Goal: Book appointment/travel/reservation

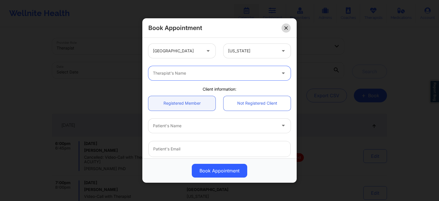
click at [288, 30] on button at bounding box center [285, 27] width 9 height 9
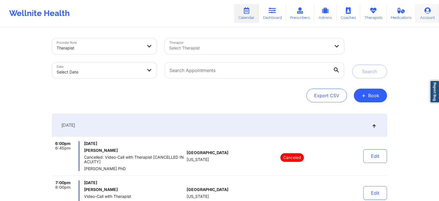
click at [430, 19] on link "Account" at bounding box center [426, 13] width 23 height 19
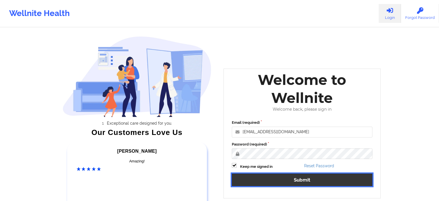
click at [268, 182] on button "Submit" at bounding box center [302, 179] width 140 height 12
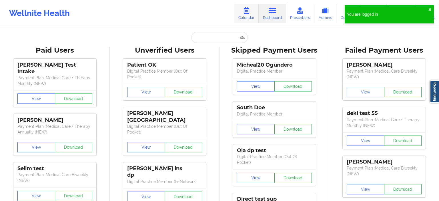
click at [253, 14] on link "Calendar" at bounding box center [246, 13] width 25 height 19
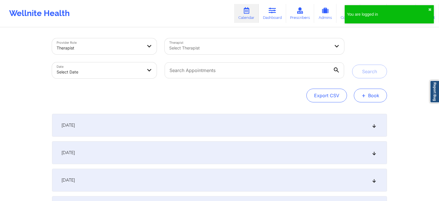
click at [378, 99] on button "+ Book" at bounding box center [369, 96] width 33 height 14
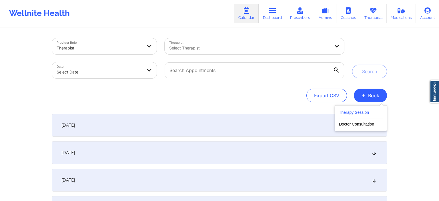
click at [366, 112] on button "Therapy Session" at bounding box center [361, 113] width 44 height 9
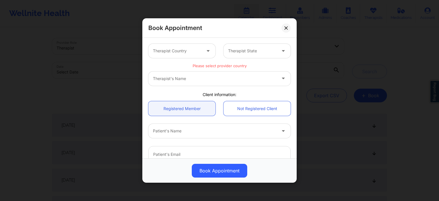
click at [184, 53] on div at bounding box center [177, 50] width 48 height 7
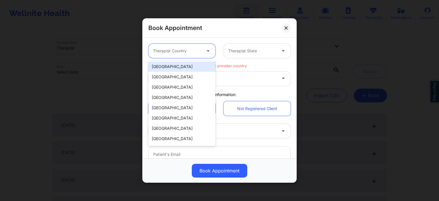
click at [170, 69] on div "[GEOGRAPHIC_DATA]" at bounding box center [181, 66] width 67 height 10
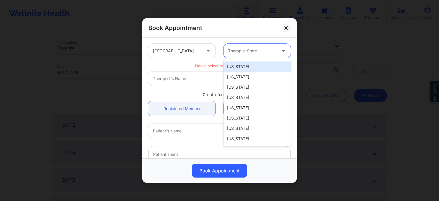
click at [241, 54] on div "Therapist State" at bounding box center [249, 51] width 53 height 14
click at [240, 67] on div "[US_STATE]" at bounding box center [256, 66] width 67 height 10
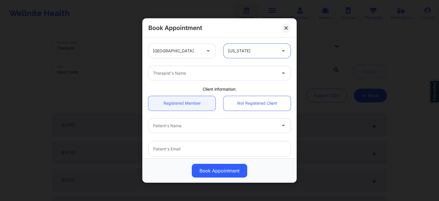
click at [177, 83] on div "Therapist's Name" at bounding box center [219, 73] width 150 height 22
click at [176, 78] on div "Therapist's Name" at bounding box center [212, 73] width 128 height 14
click at [177, 77] on div "Therapist's Name" at bounding box center [206, 73] width 117 height 14
click at [177, 77] on div "Therapist's Name" at bounding box center [212, 73] width 128 height 14
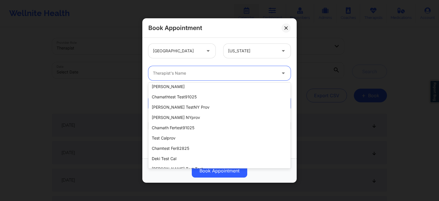
scroll to position [57, 0]
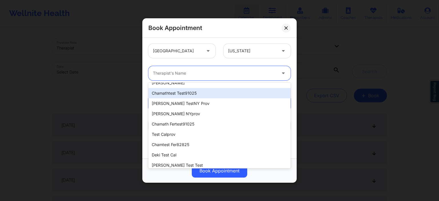
click at [179, 93] on div "chamathtest test91025" at bounding box center [219, 93] width 142 height 10
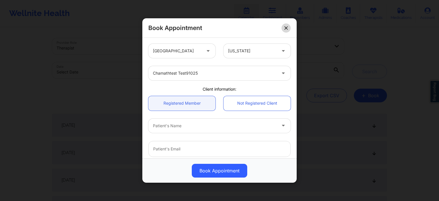
click at [287, 31] on button at bounding box center [285, 27] width 9 height 9
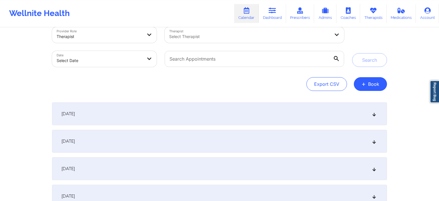
scroll to position [0, 0]
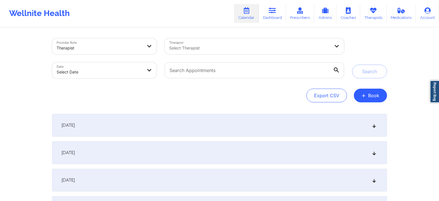
click at [117, 71] on body "Wellnite Health Calendar Dashboard Prescribers Admins Coaches Therapists Medica…" at bounding box center [219, 100] width 439 height 201
select select "2025-8"
select select "2025-9"
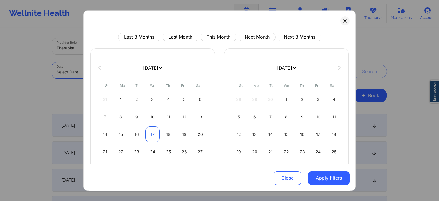
click at [155, 134] on div "17" at bounding box center [152, 134] width 15 height 16
select select "2025-8"
select select "2025-9"
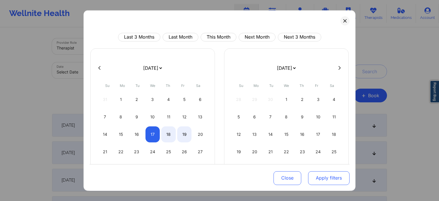
select select "2025-8"
select select "2025-9"
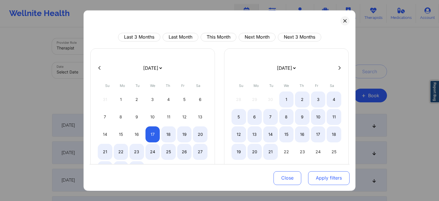
click at [325, 175] on button "Apply filters" at bounding box center [328, 178] width 41 height 14
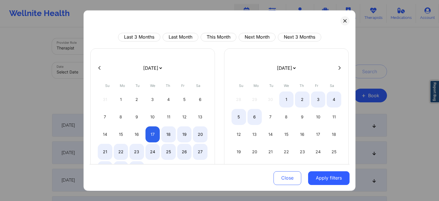
select select "2025-8"
select select "2025-9"
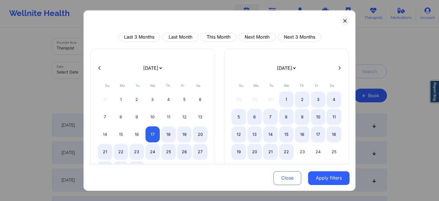
select select "2025-8"
select select "2025-9"
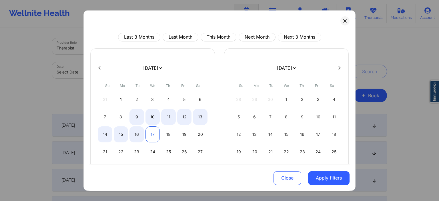
select select "2025-8"
select select "2025-9"
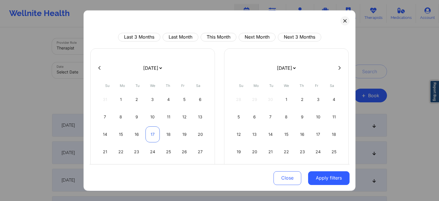
click at [149, 131] on div "17" at bounding box center [152, 134] width 15 height 16
select select "2025-8"
select select "2025-9"
click at [324, 180] on button "Apply filters" at bounding box center [328, 178] width 41 height 14
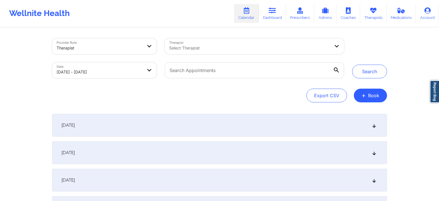
click at [196, 128] on div "[DATE]" at bounding box center [219, 125] width 335 height 23
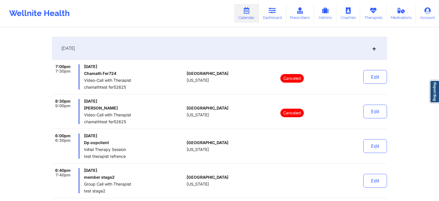
scroll to position [60, 0]
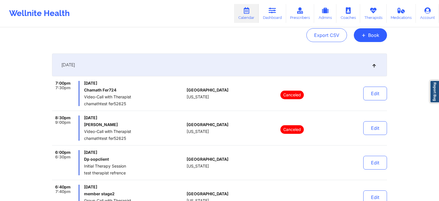
click at [224, 74] on div "[DATE]" at bounding box center [219, 64] width 335 height 23
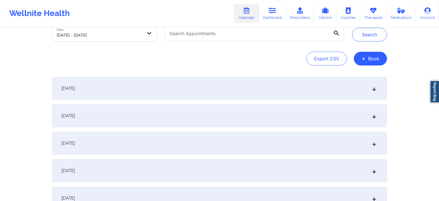
scroll to position [0, 0]
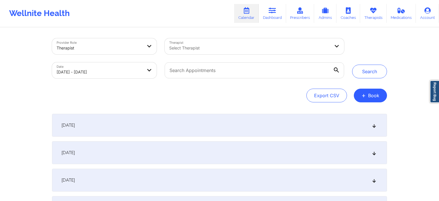
click at [253, 162] on div "[DATE]" at bounding box center [219, 152] width 335 height 23
